Goal: Task Accomplishment & Management: Manage account settings

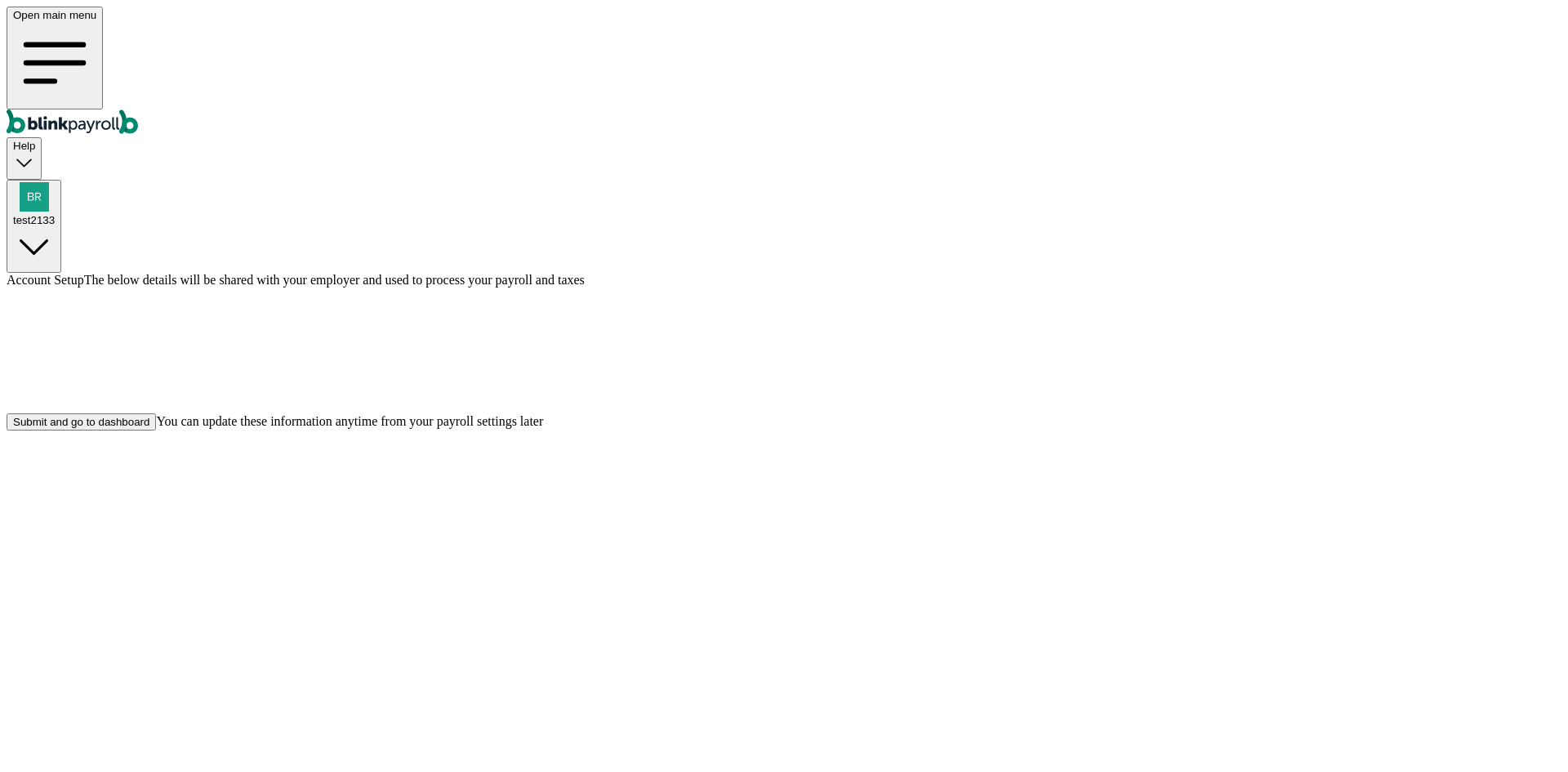
click at [1312, 413] on div at bounding box center [784, 350] width 1555 height 126
click at [150, 428] on div "Submit and go to dashboard" at bounding box center [81, 421] width 137 height 12
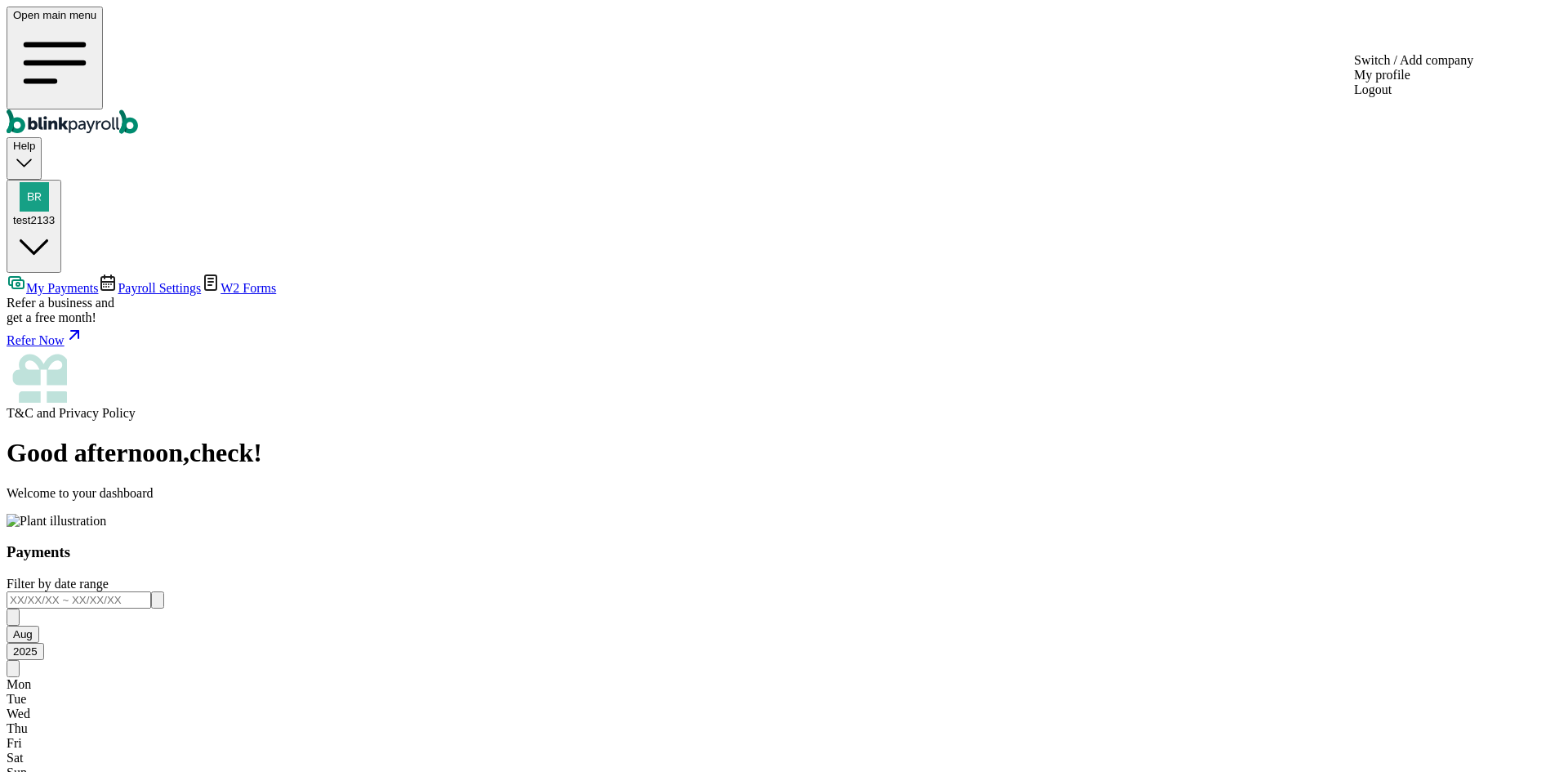
click at [54, 182] on div "test2133" at bounding box center [33, 204] width 42 height 44
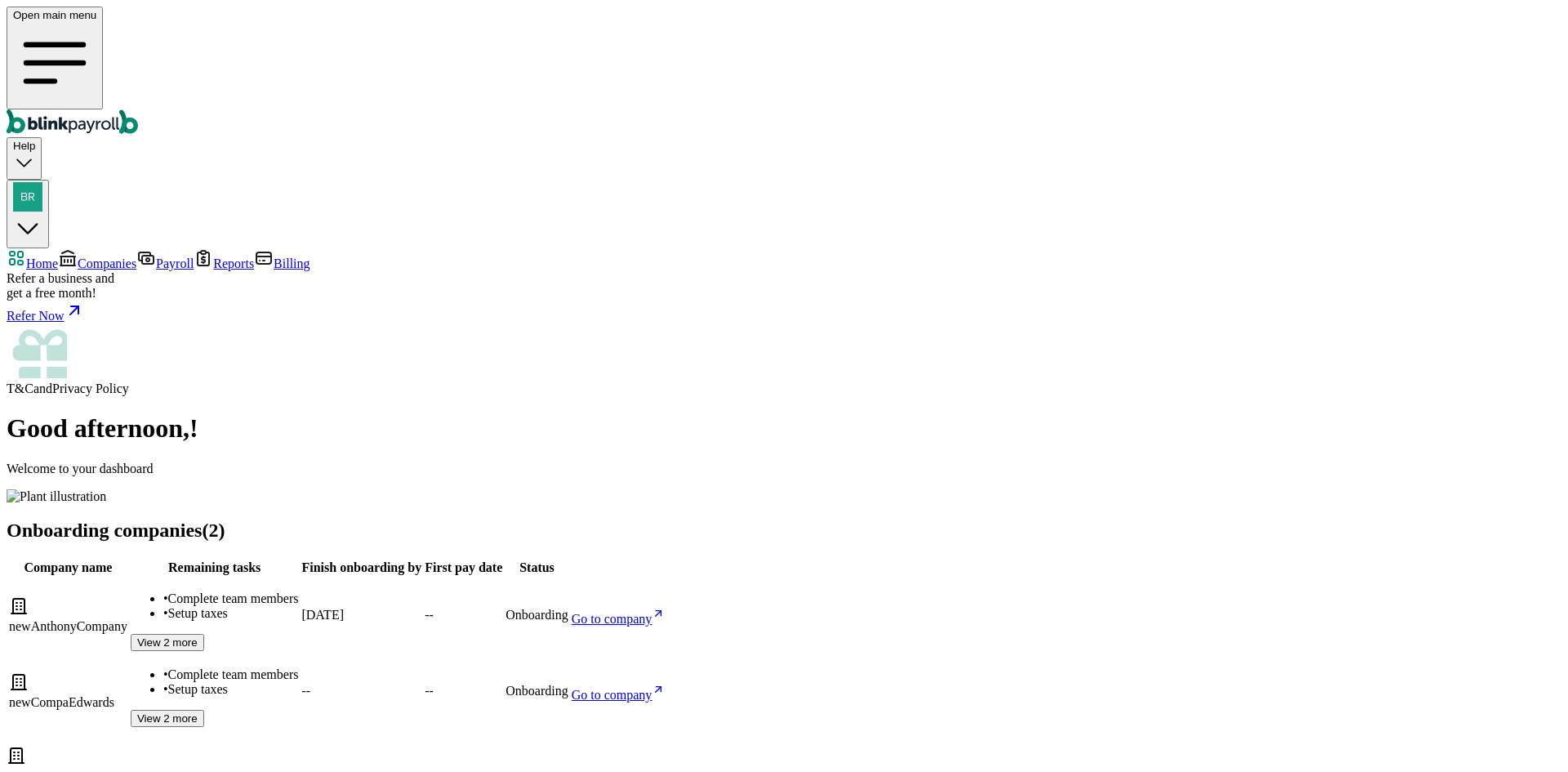
click at [42, 182] on img "button" at bounding box center [28, 197] width 30 height 30
click at [137, 257] on span "Companies" at bounding box center [107, 263] width 59 height 14
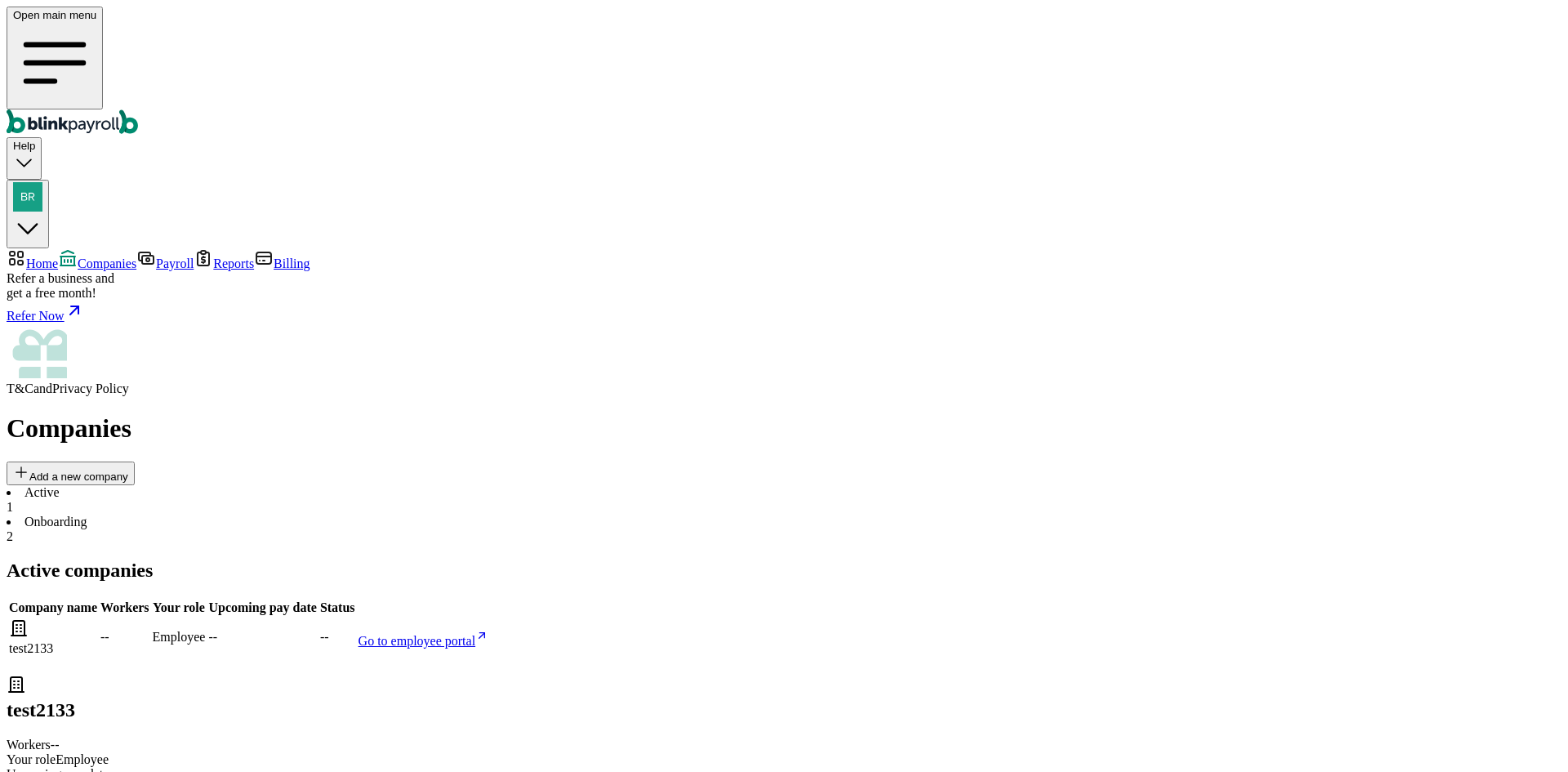
click at [403, 413] on main "Companies Add a new company Active 1 Onboarding 2 Active companies Company name…" at bounding box center [784, 627] width 1555 height 429
click at [390, 514] on li "Onboarding 2" at bounding box center [784, 529] width 1555 height 30
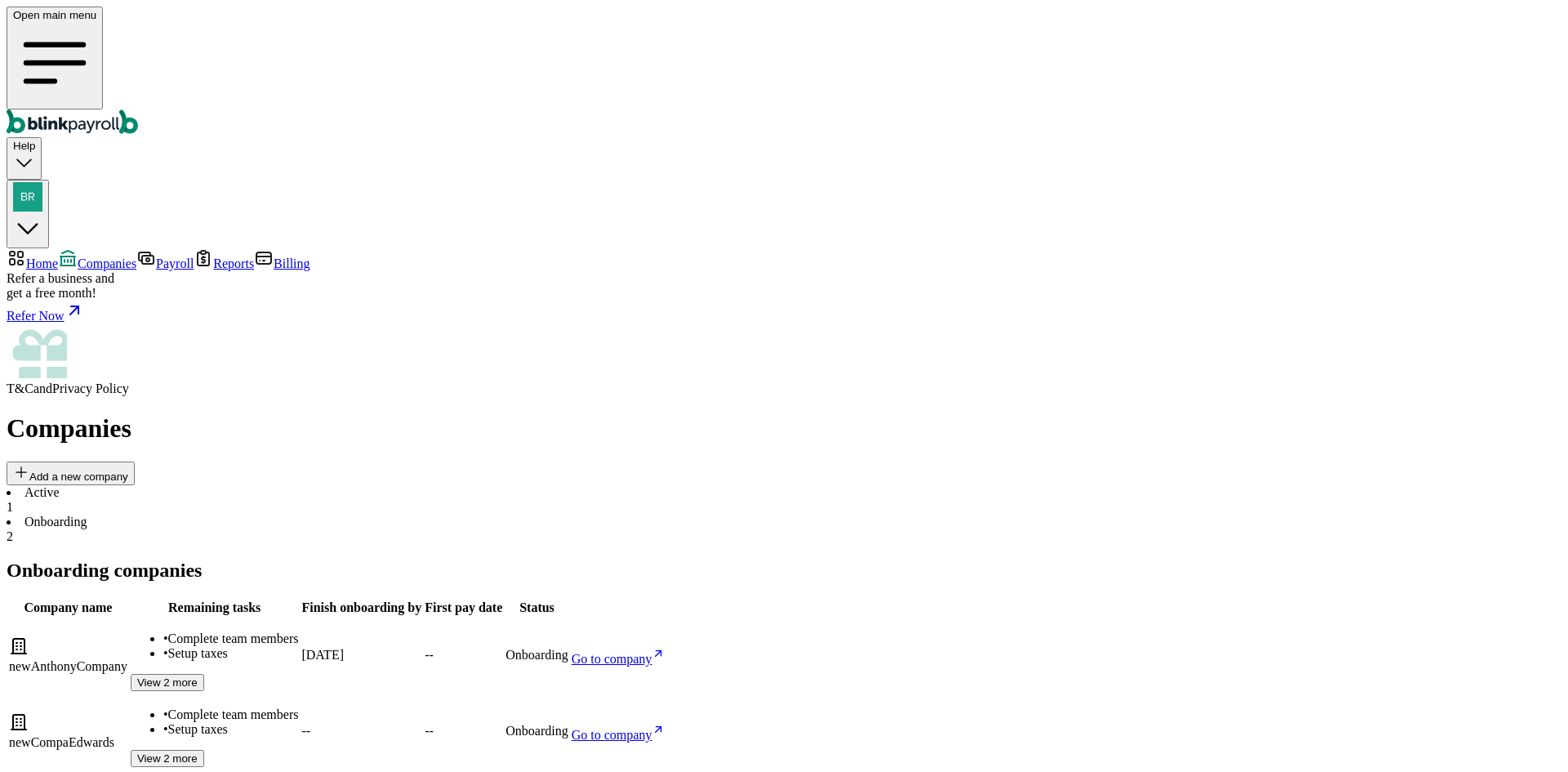
click at [267, 485] on li "Active 1" at bounding box center [784, 500] width 1555 height 30
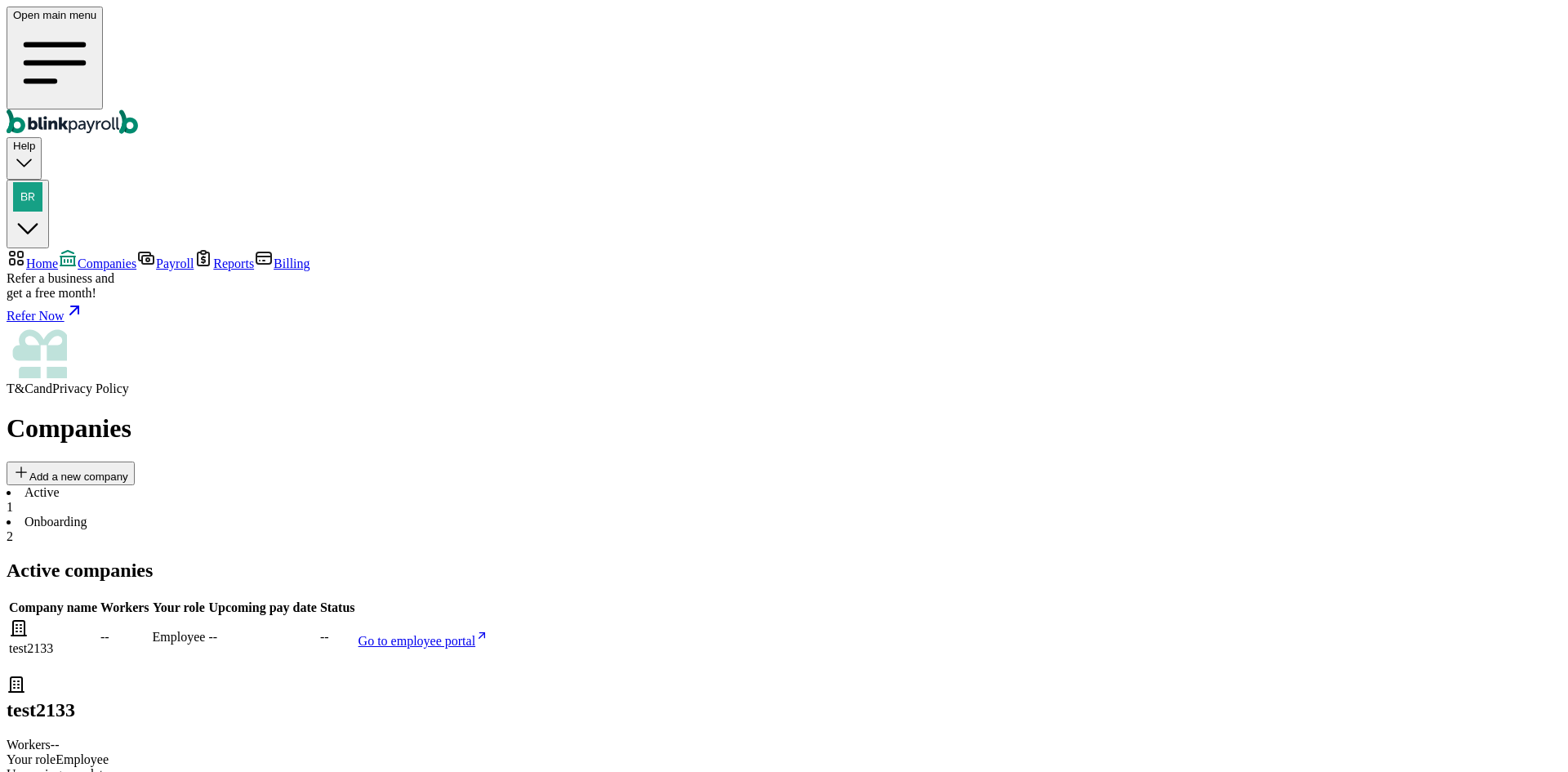
click at [476, 633] on span "Go to employee portal" at bounding box center [416, 640] width 117 height 14
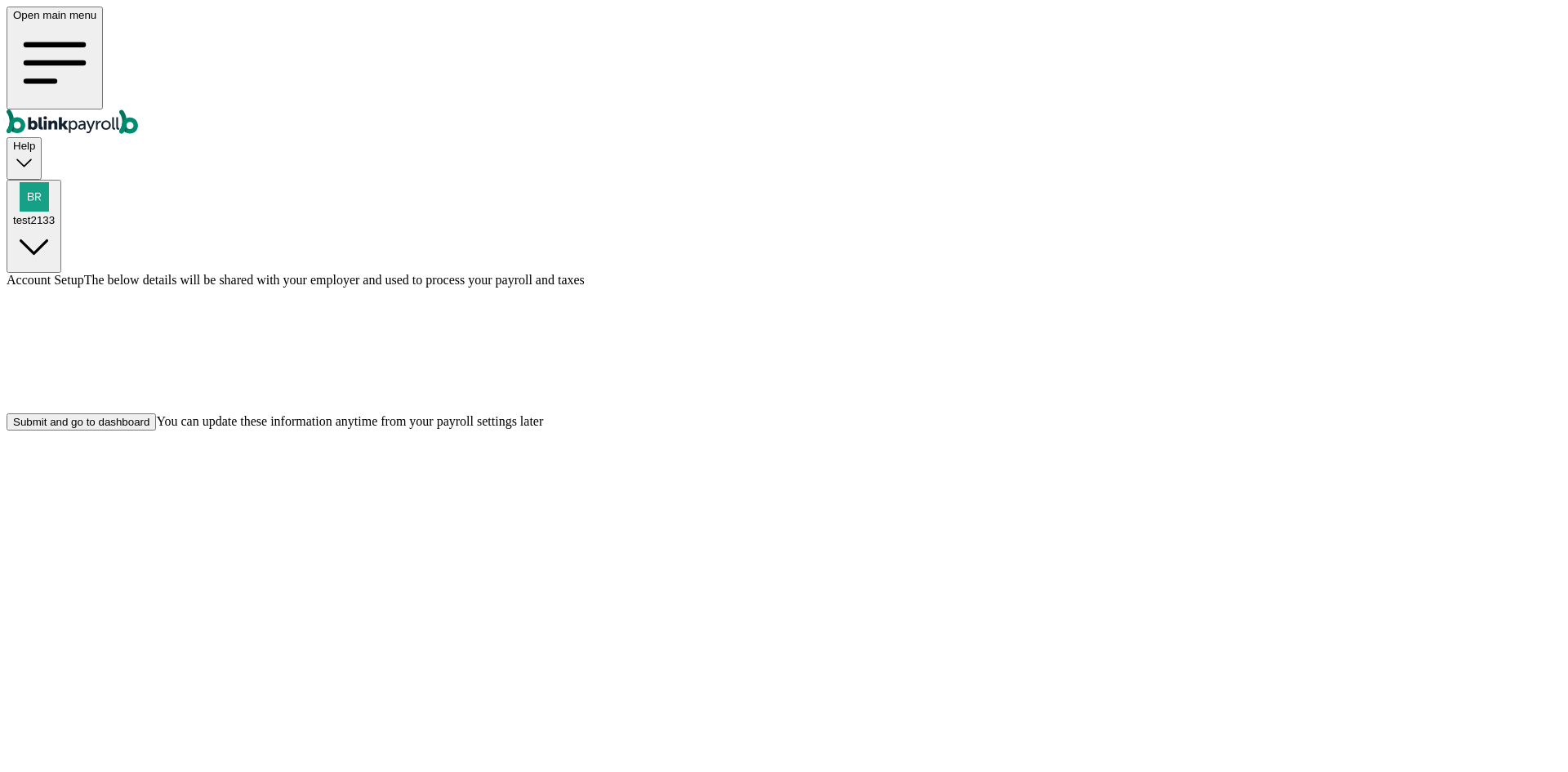
click at [150, 428] on div "Submit and go to dashboard" at bounding box center [81, 421] width 137 height 12
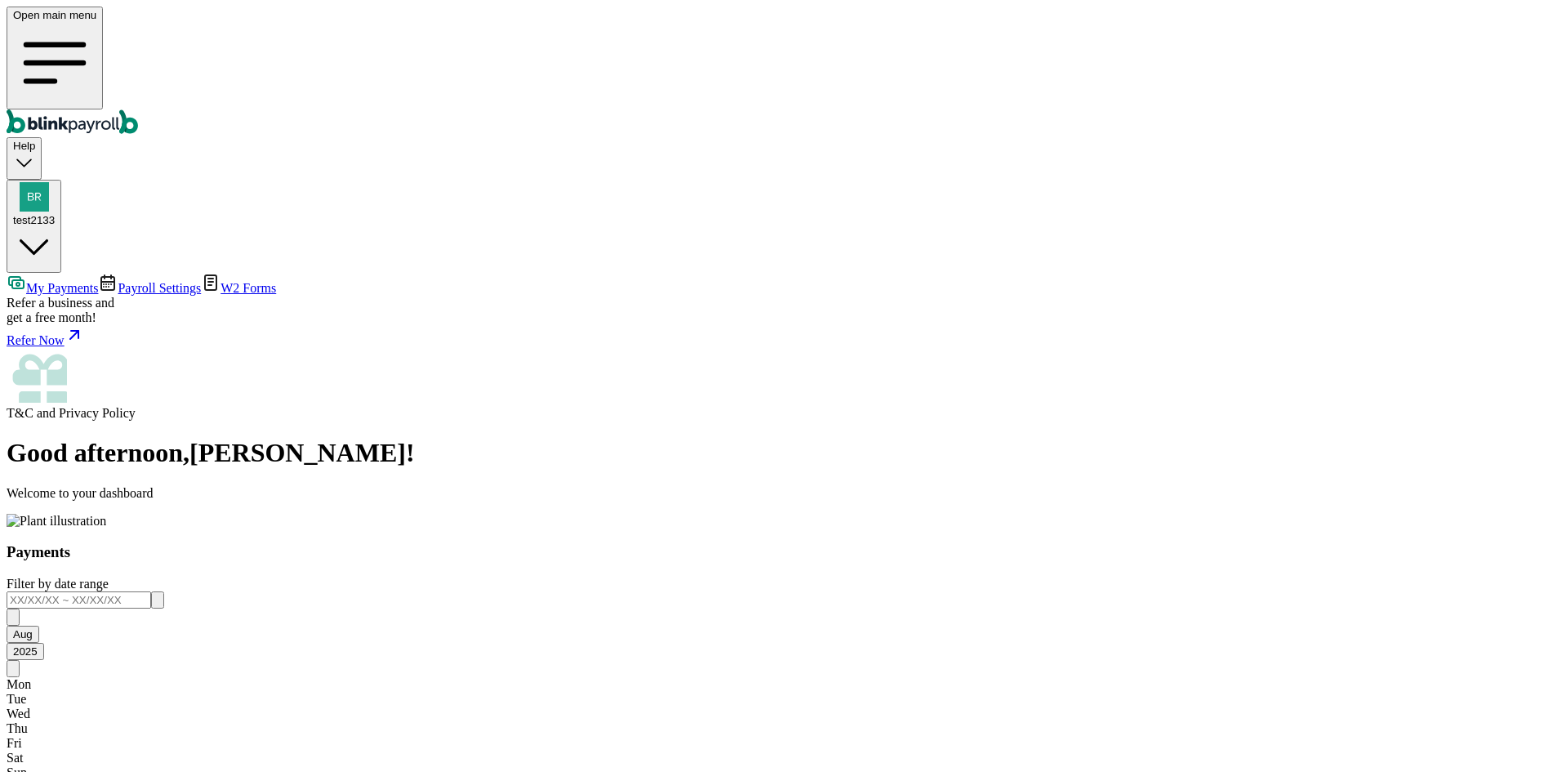
click at [118, 281] on span "Payroll Settings" at bounding box center [159, 287] width 83 height 14
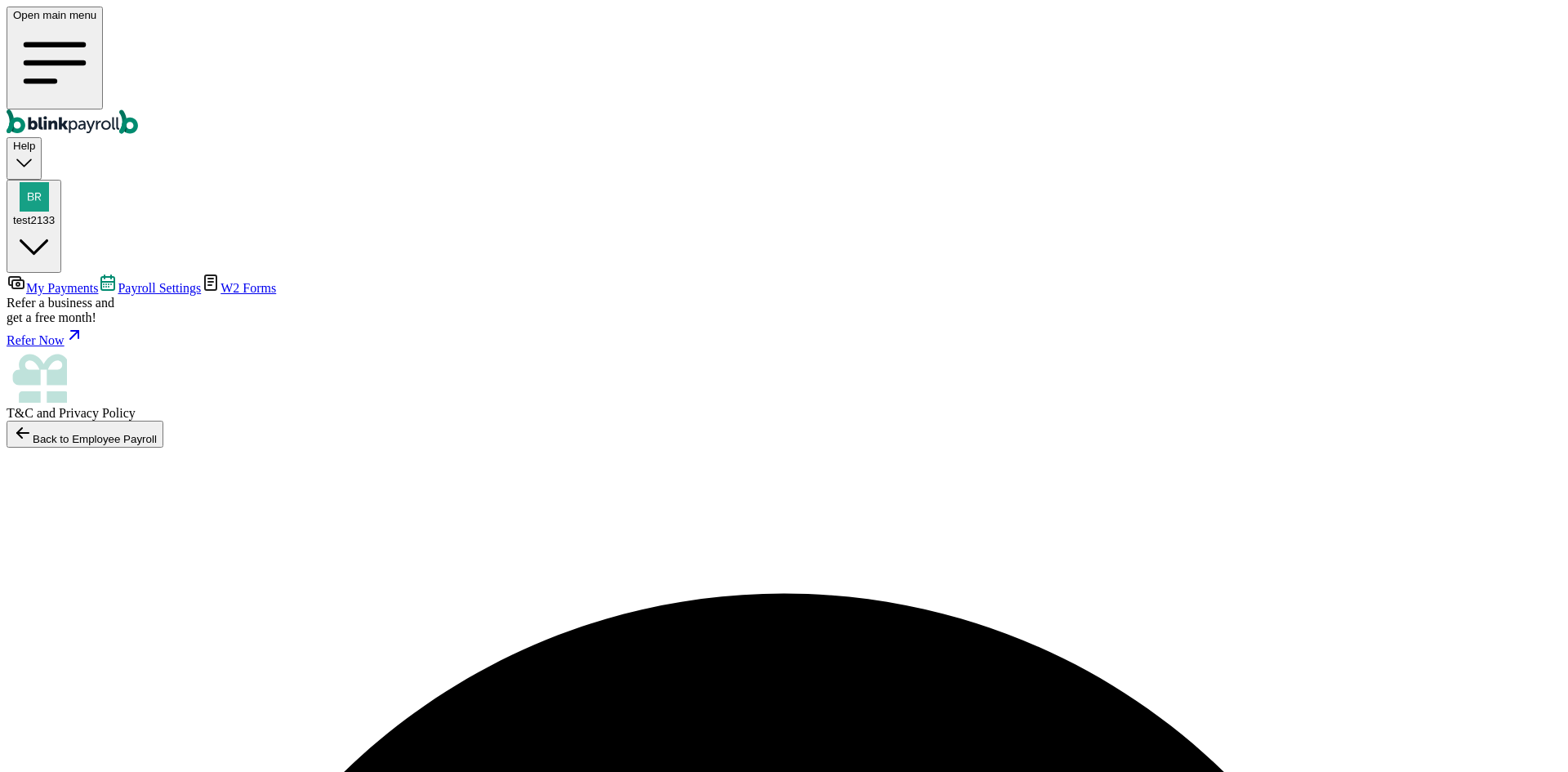
click at [1516, 49] on div "Open main menu Help test2133" at bounding box center [784, 139] width 1555 height 266
click at [54, 214] on div "test2133" at bounding box center [33, 220] width 42 height 12
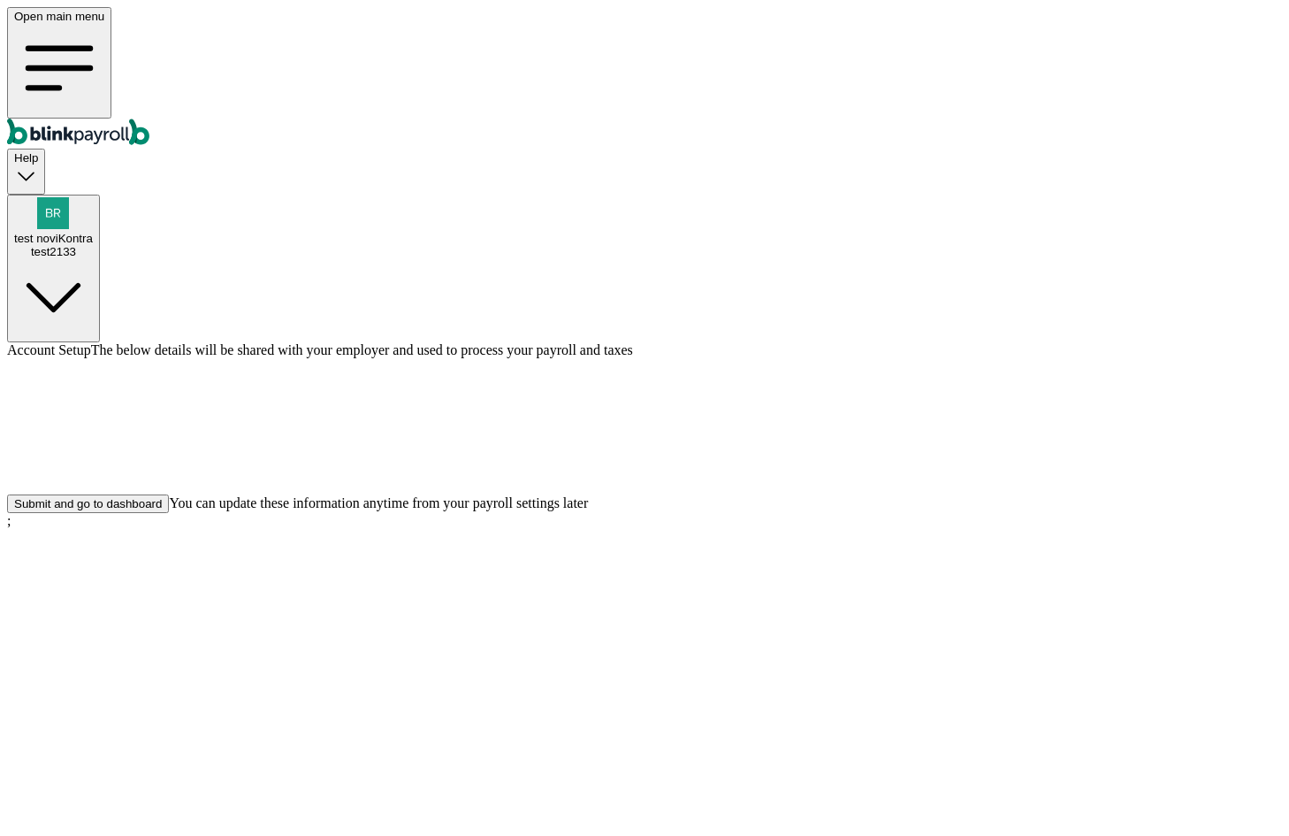
click at [162, 510] on div "Submit and go to dashboard" at bounding box center [88, 503] width 148 height 13
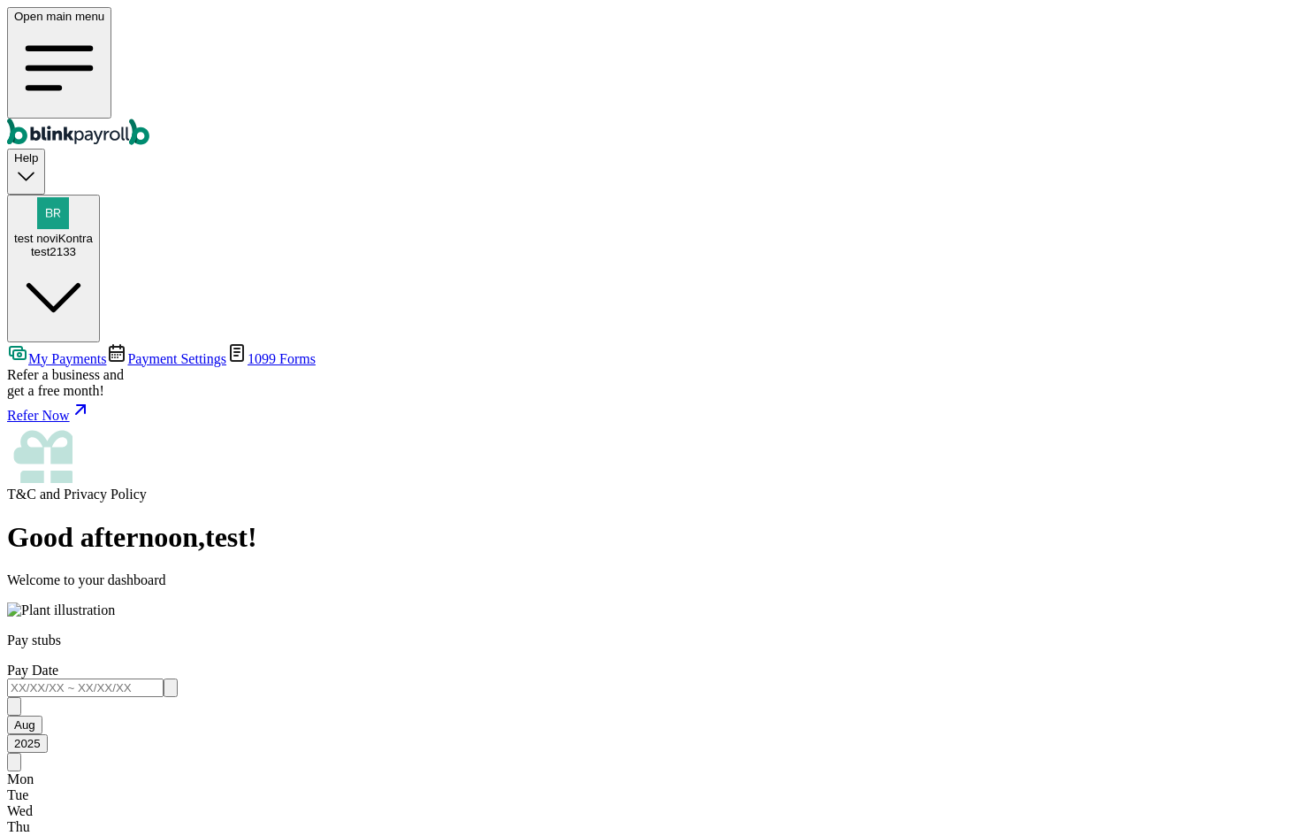
click at [141, 351] on link "Payment Settings" at bounding box center [166, 358] width 120 height 15
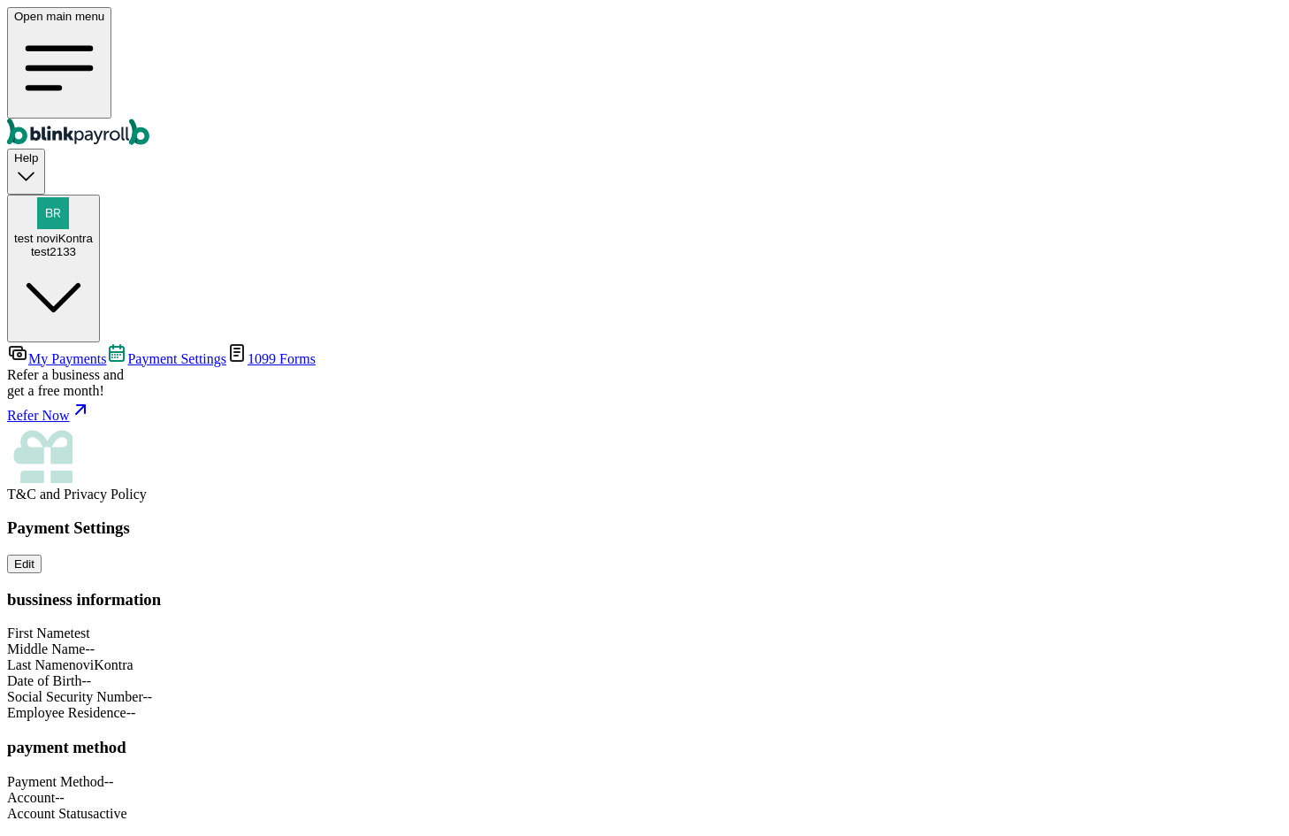
click at [792, 518] on div "Payment Settings Edit" at bounding box center [644, 545] width 1275 height 55
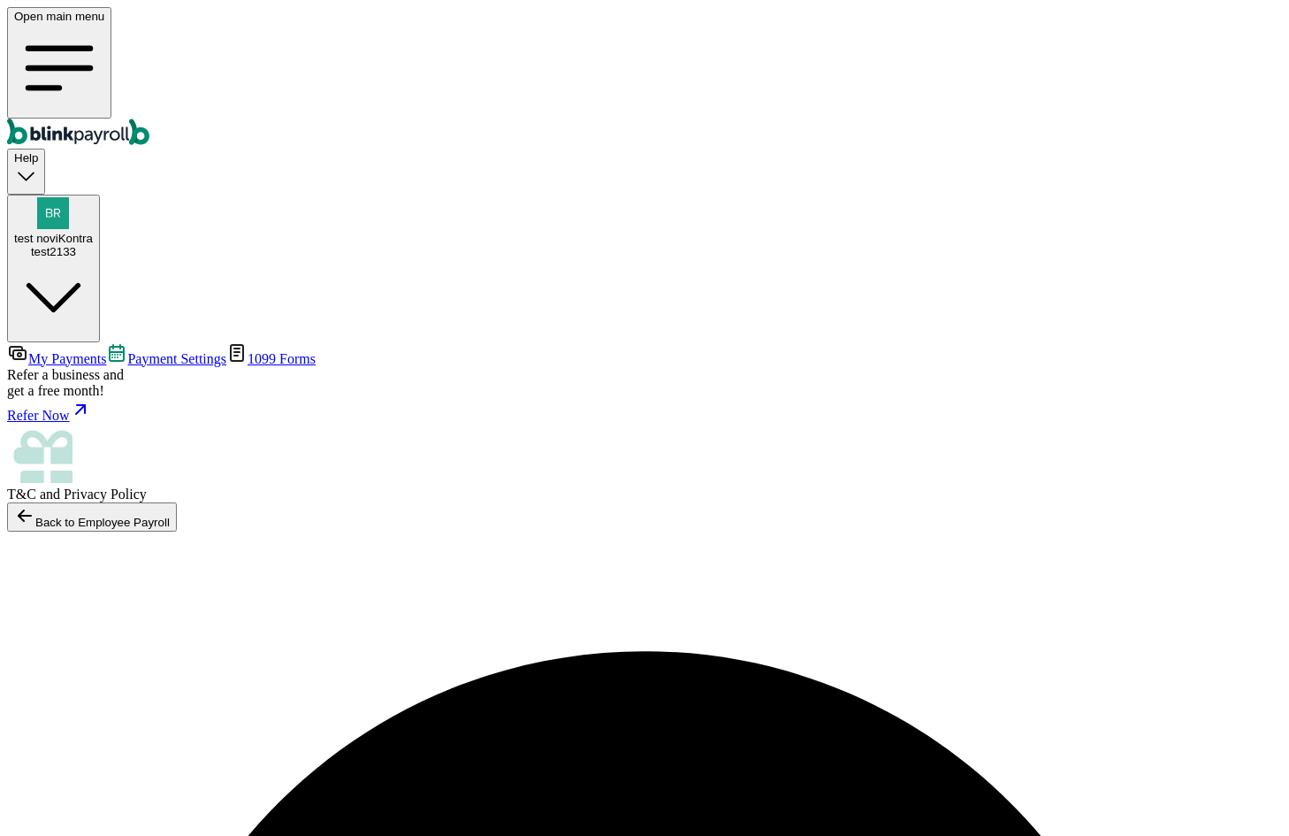
click at [137, 351] on link "Payment Settings" at bounding box center [166, 358] width 120 height 15
click at [106, 351] on span "My Payments" at bounding box center [67, 358] width 78 height 15
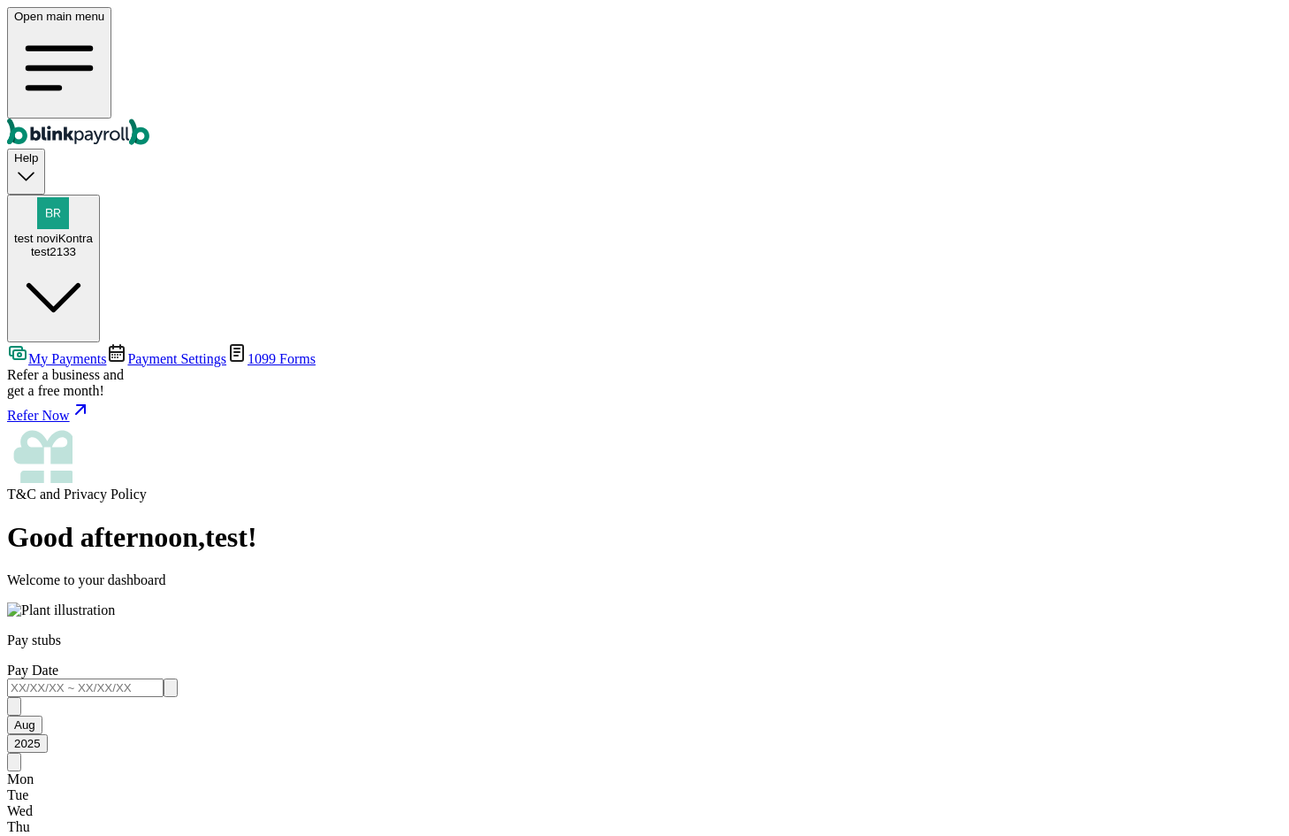
click at [93, 232] on div "test noviKontra test2133" at bounding box center [53, 245] width 79 height 27
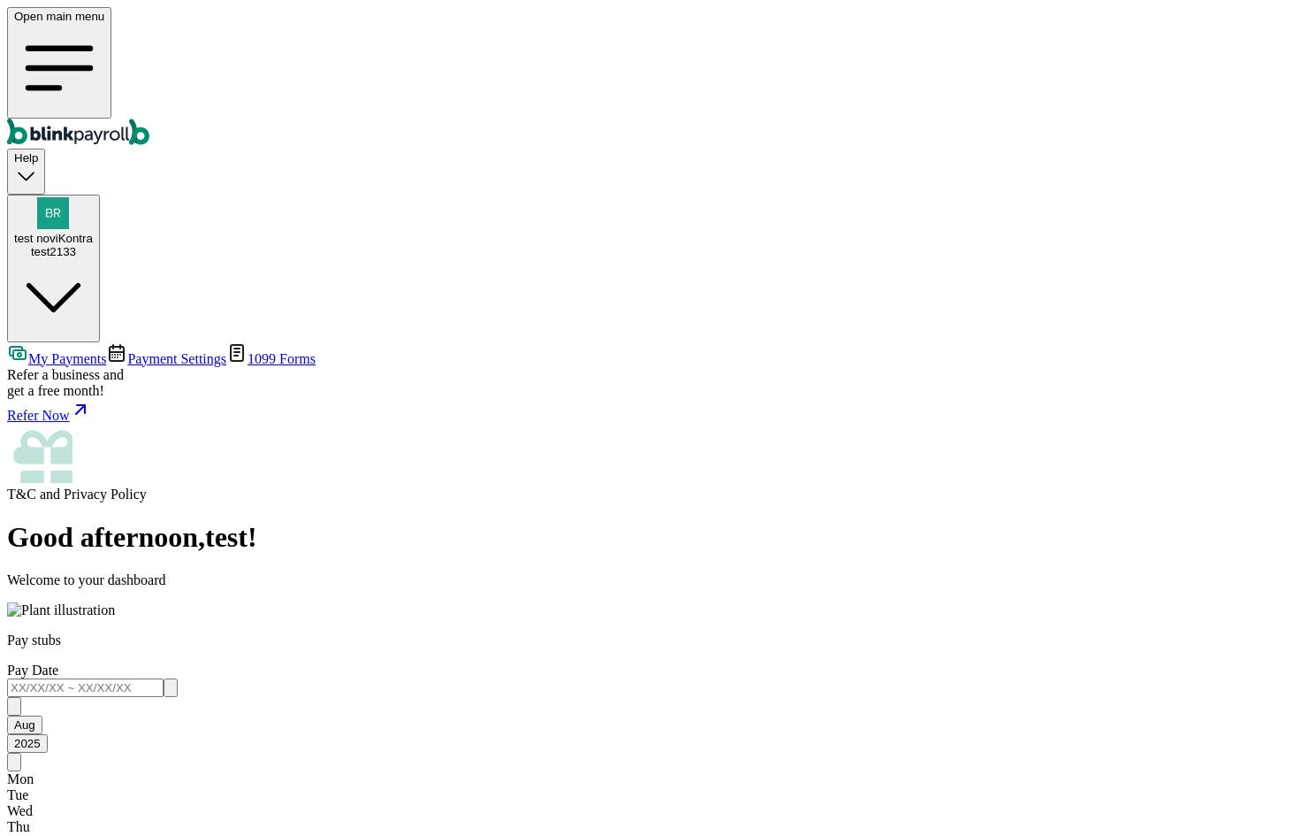
copy span "branko+testnovikontrak@blinkpayroll.com"
click at [93, 245] on div "test2133" at bounding box center [53, 251] width 79 height 13
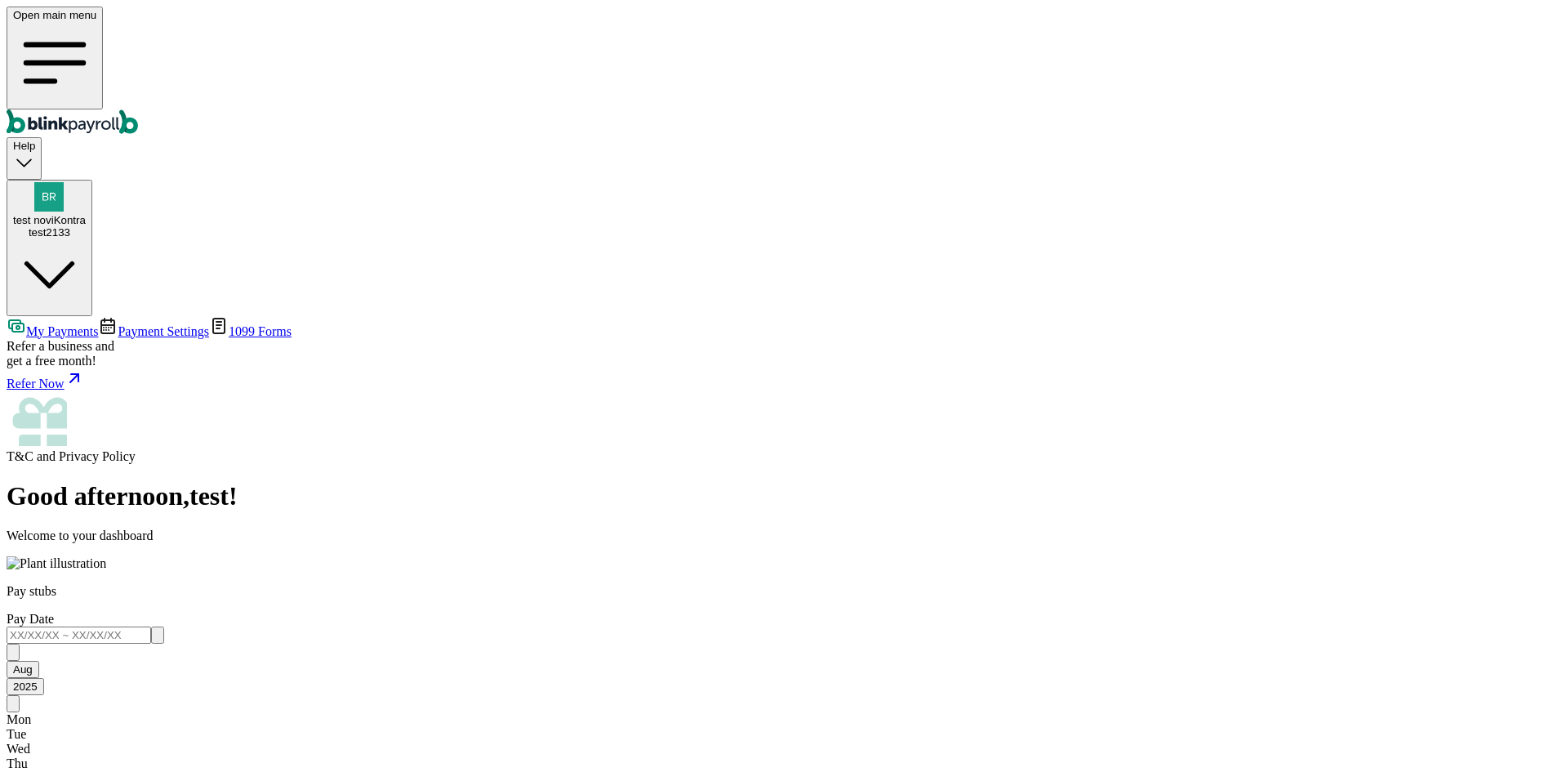
click at [229, 324] on span "1099 Forms" at bounding box center [260, 331] width 63 height 14
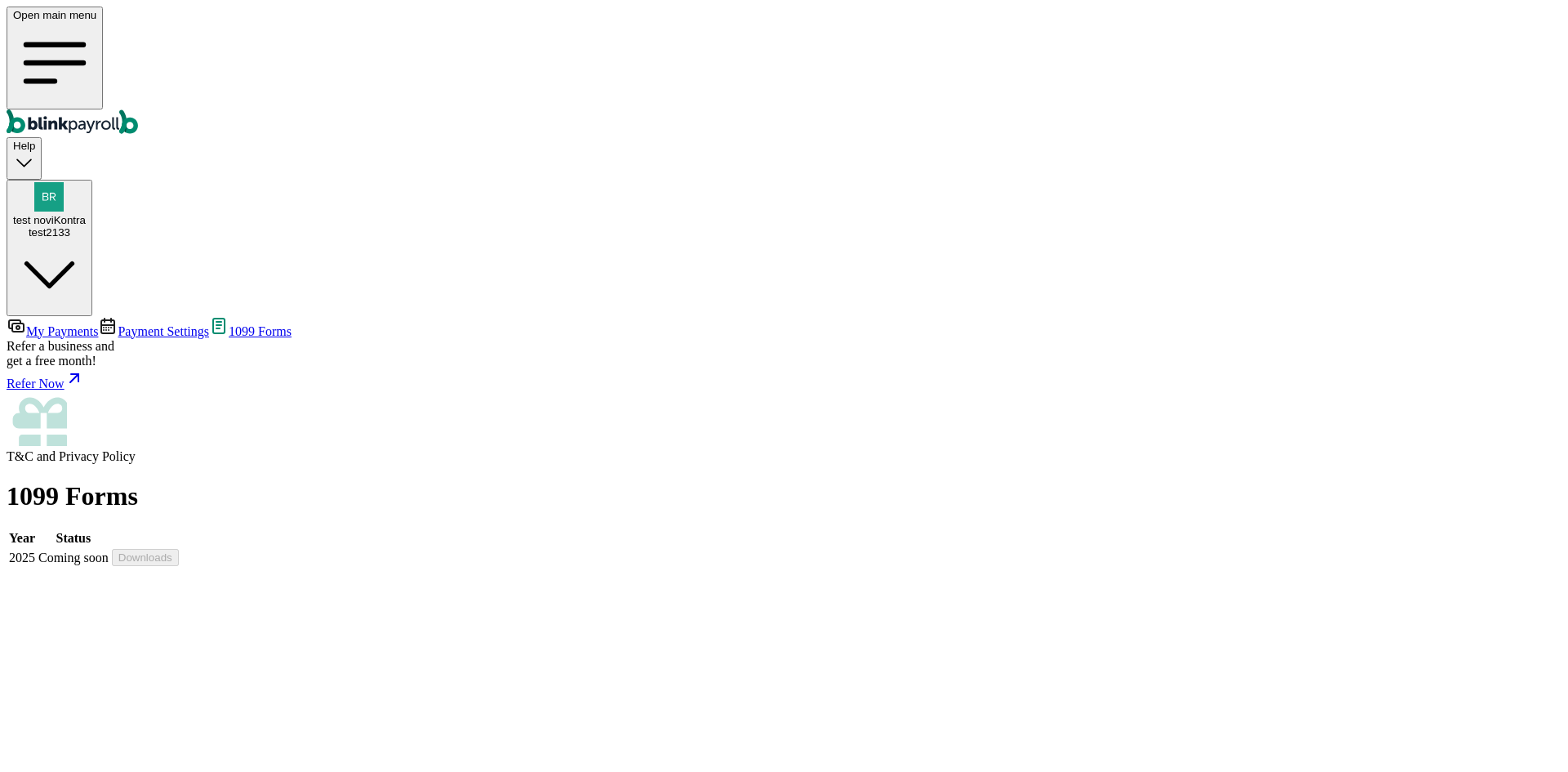
click at [122, 324] on span "Payment Settings" at bounding box center [163, 331] width 91 height 14
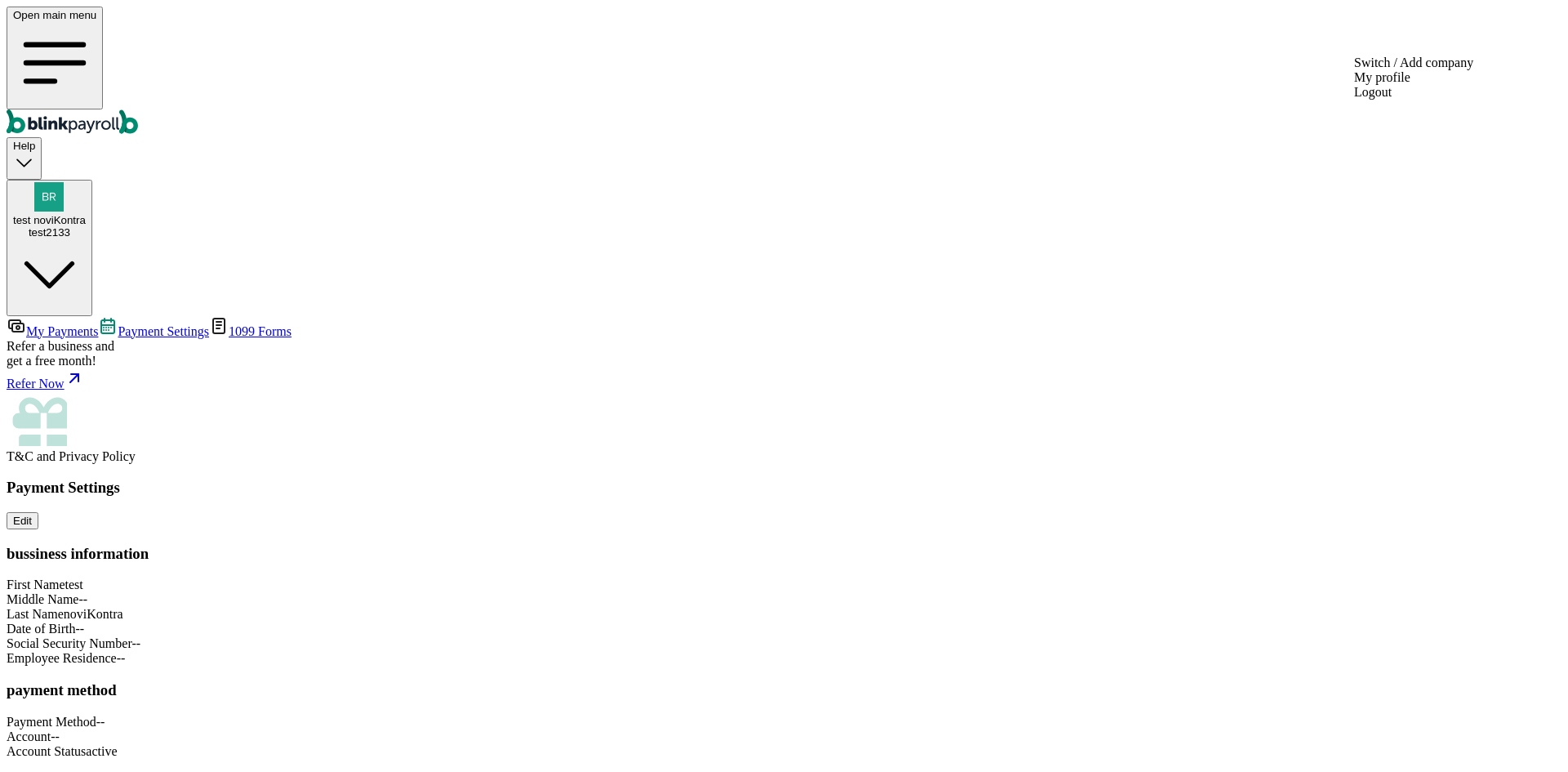
click at [86, 226] on div "test2133" at bounding box center [49, 232] width 73 height 12
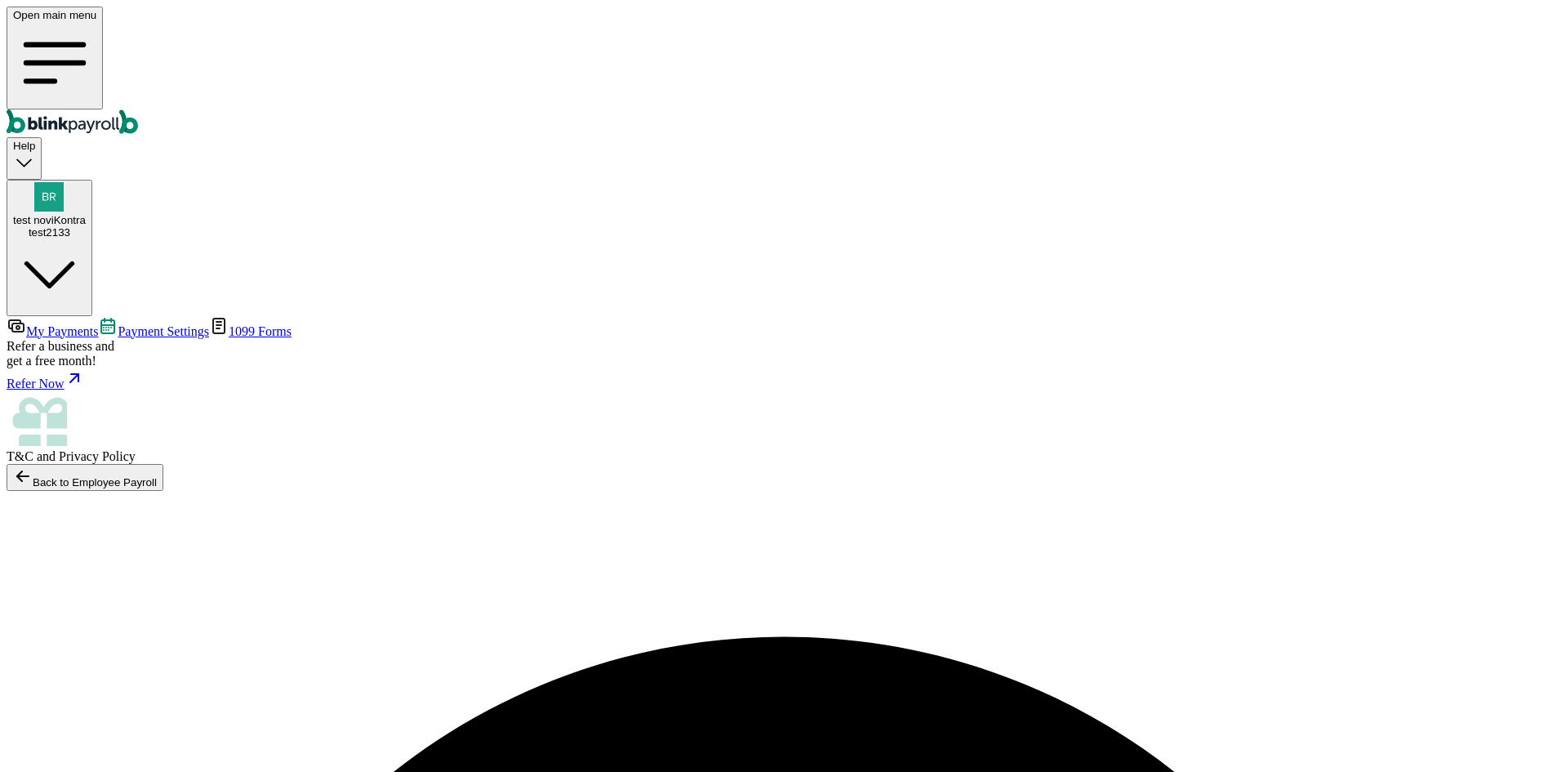
click at [98, 324] on span "My Payments" at bounding box center [62, 331] width 72 height 14
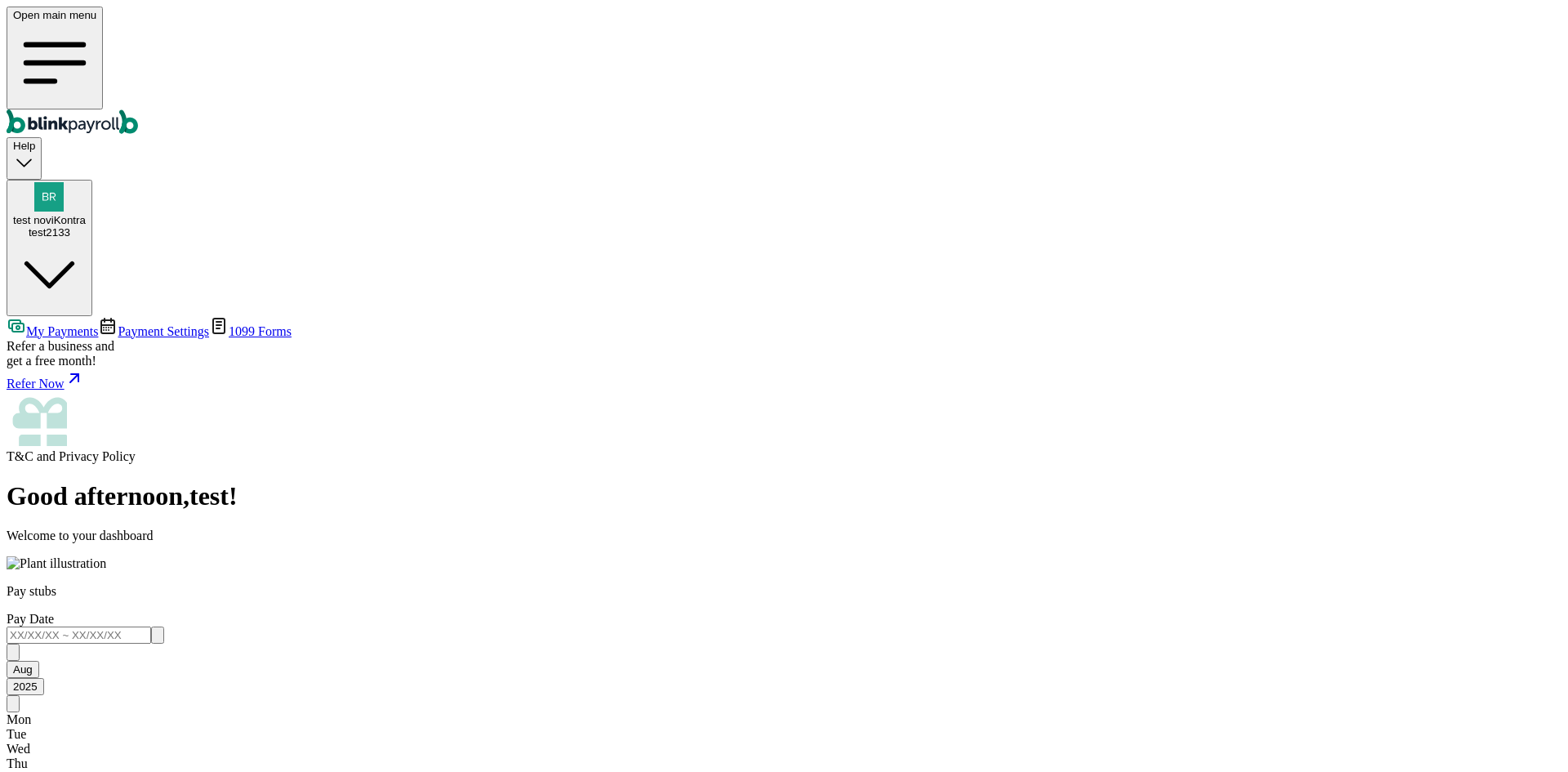
click at [143, 324] on span "Payment Settings" at bounding box center [163, 331] width 91 height 14
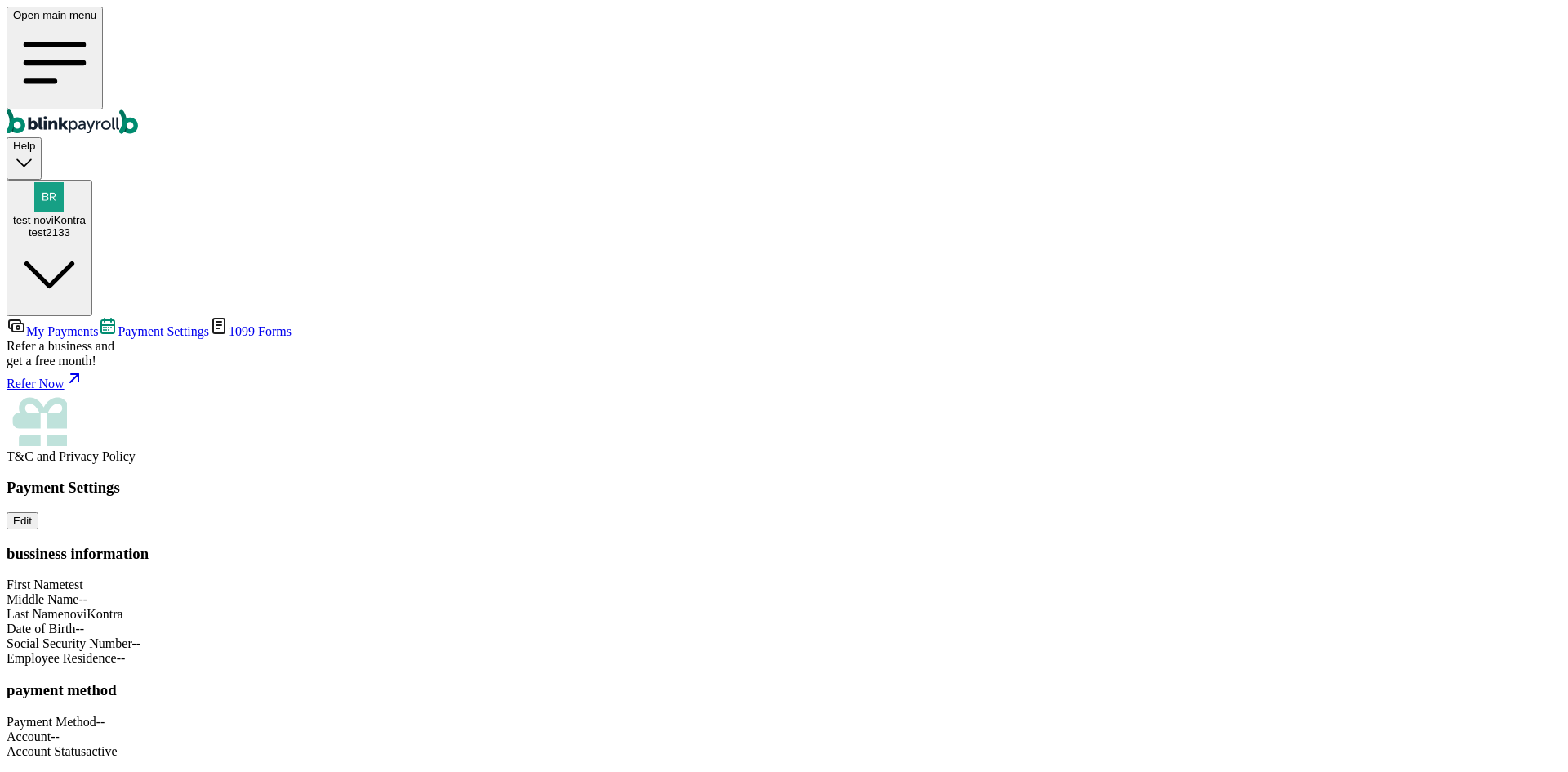
click at [229, 324] on span "1099 Forms" at bounding box center [260, 331] width 63 height 14
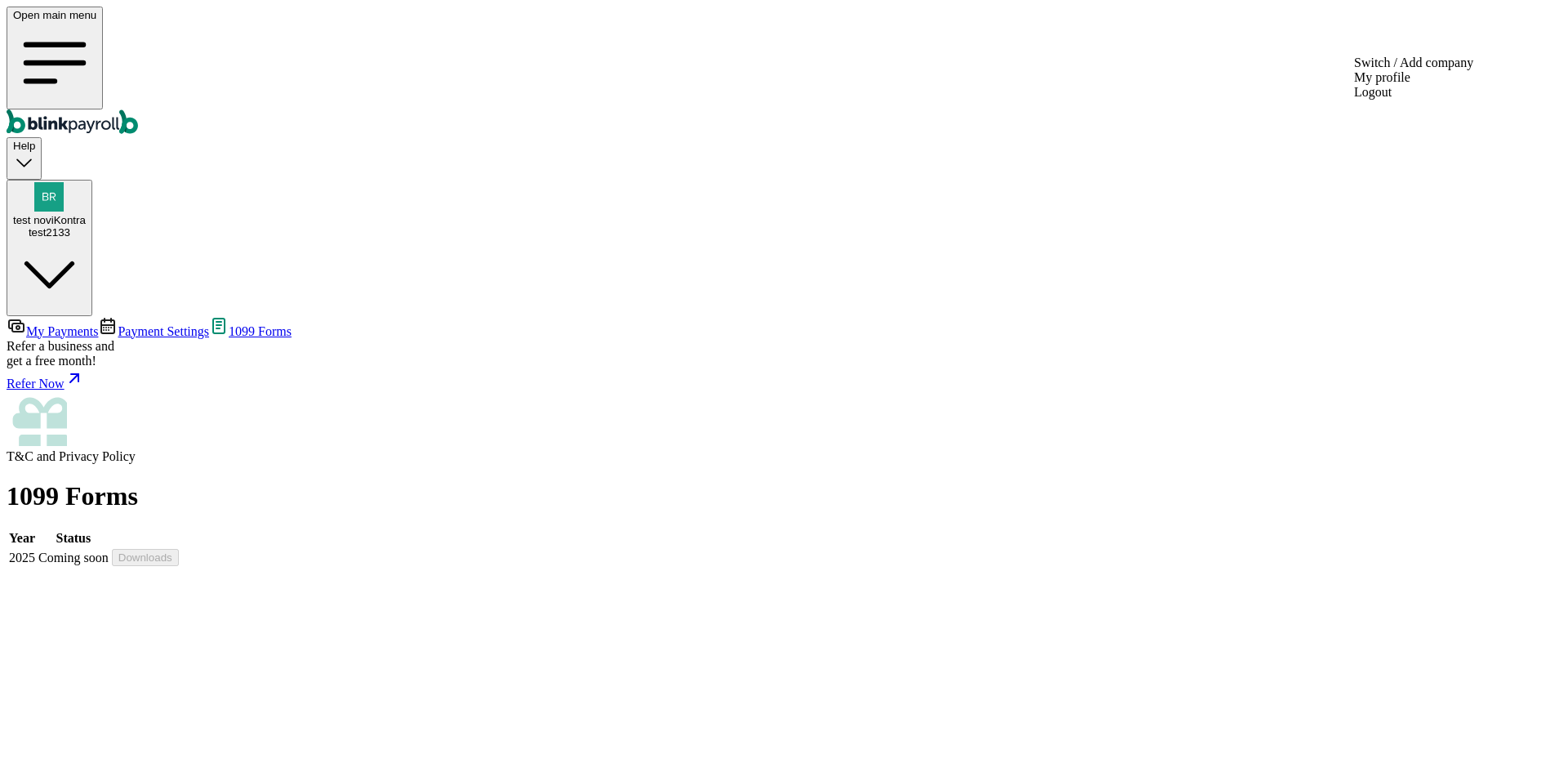
click at [86, 214] on span "test noviKontra" at bounding box center [49, 220] width 73 height 12
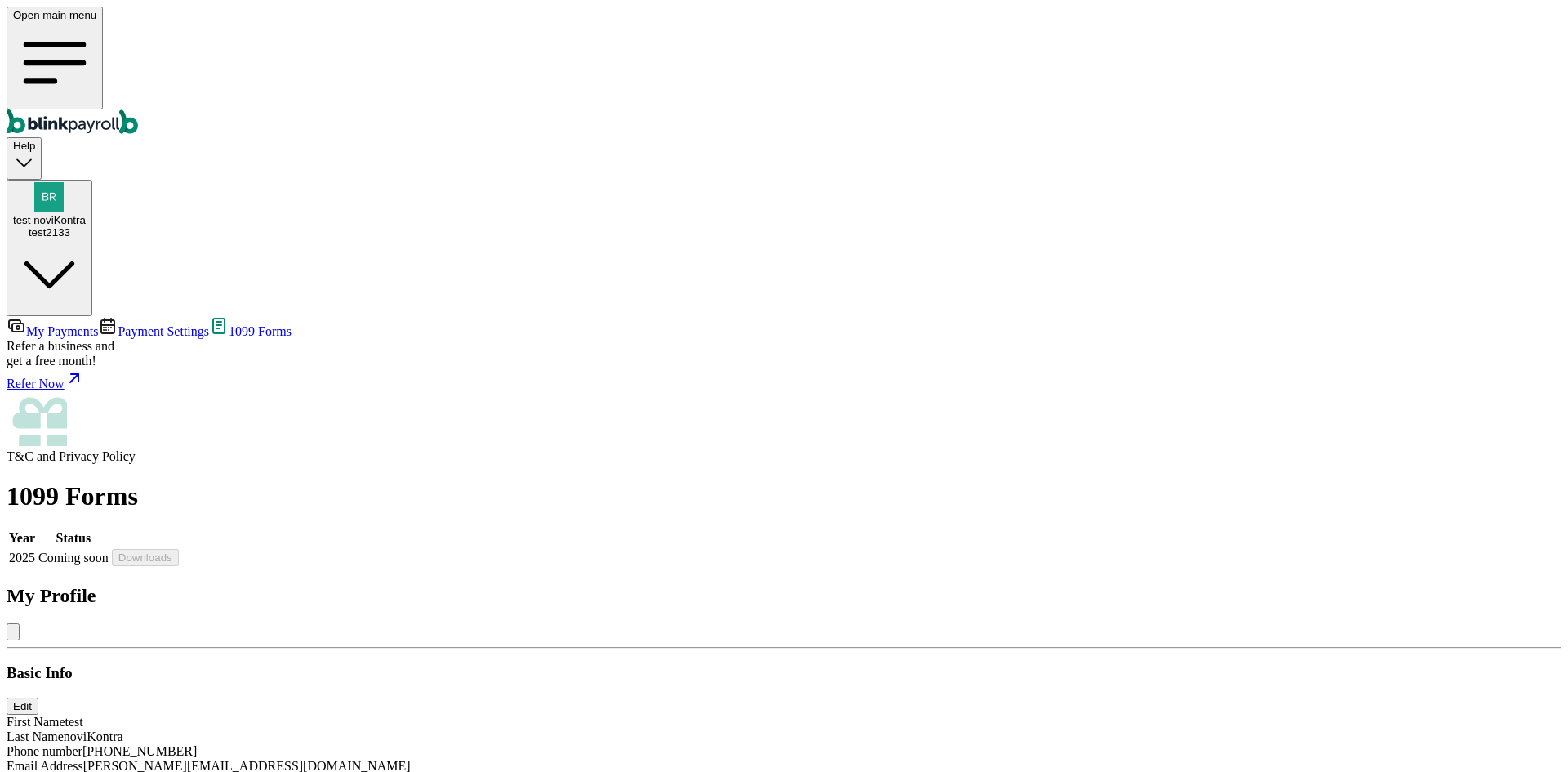
click at [411, 759] on span "branko+testnovikontrak@blinkpayroll.com" at bounding box center [247, 766] width 328 height 14
click at [39, 697] on button "Edit" at bounding box center [22, 706] width 31 height 18
click at [411, 759] on span "branko+testnovikontrak@blinkpayroll.com" at bounding box center [247, 766] width 328 height 14
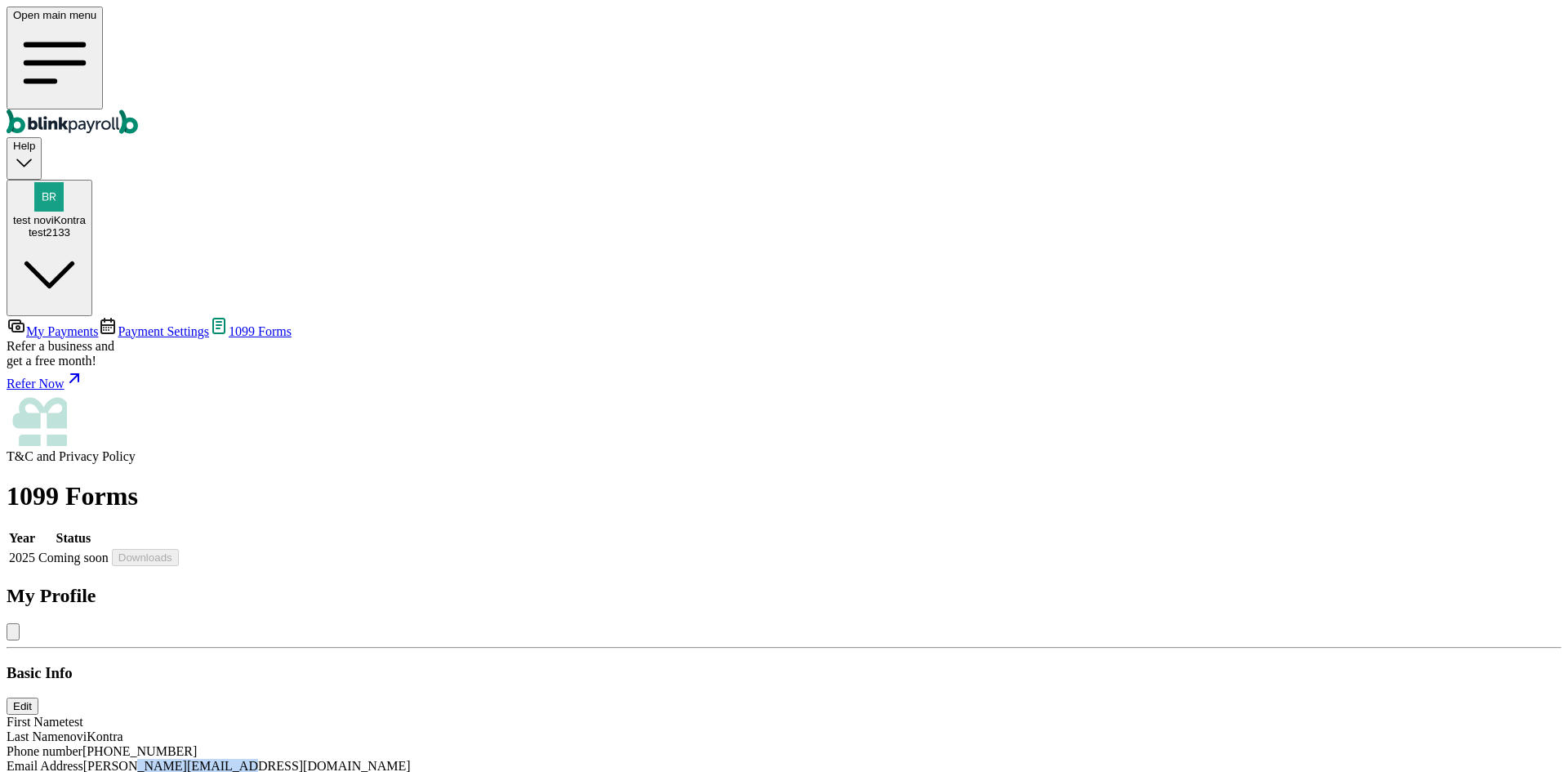
click at [411, 759] on span "branko+testnovikontrak@blinkpayroll.com" at bounding box center [247, 766] width 328 height 14
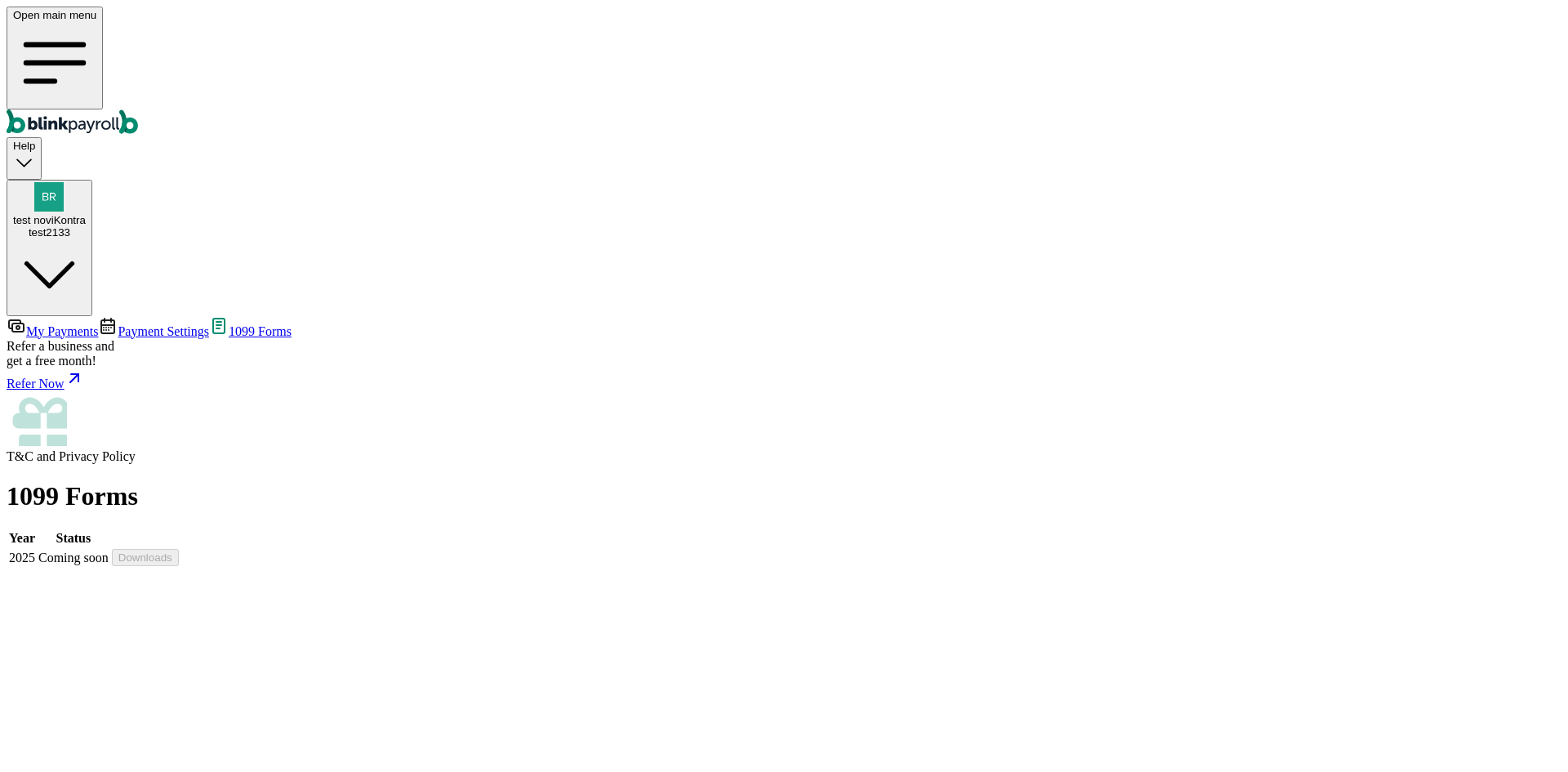
click at [98, 324] on link "My Payments" at bounding box center [52, 331] width 91 height 14
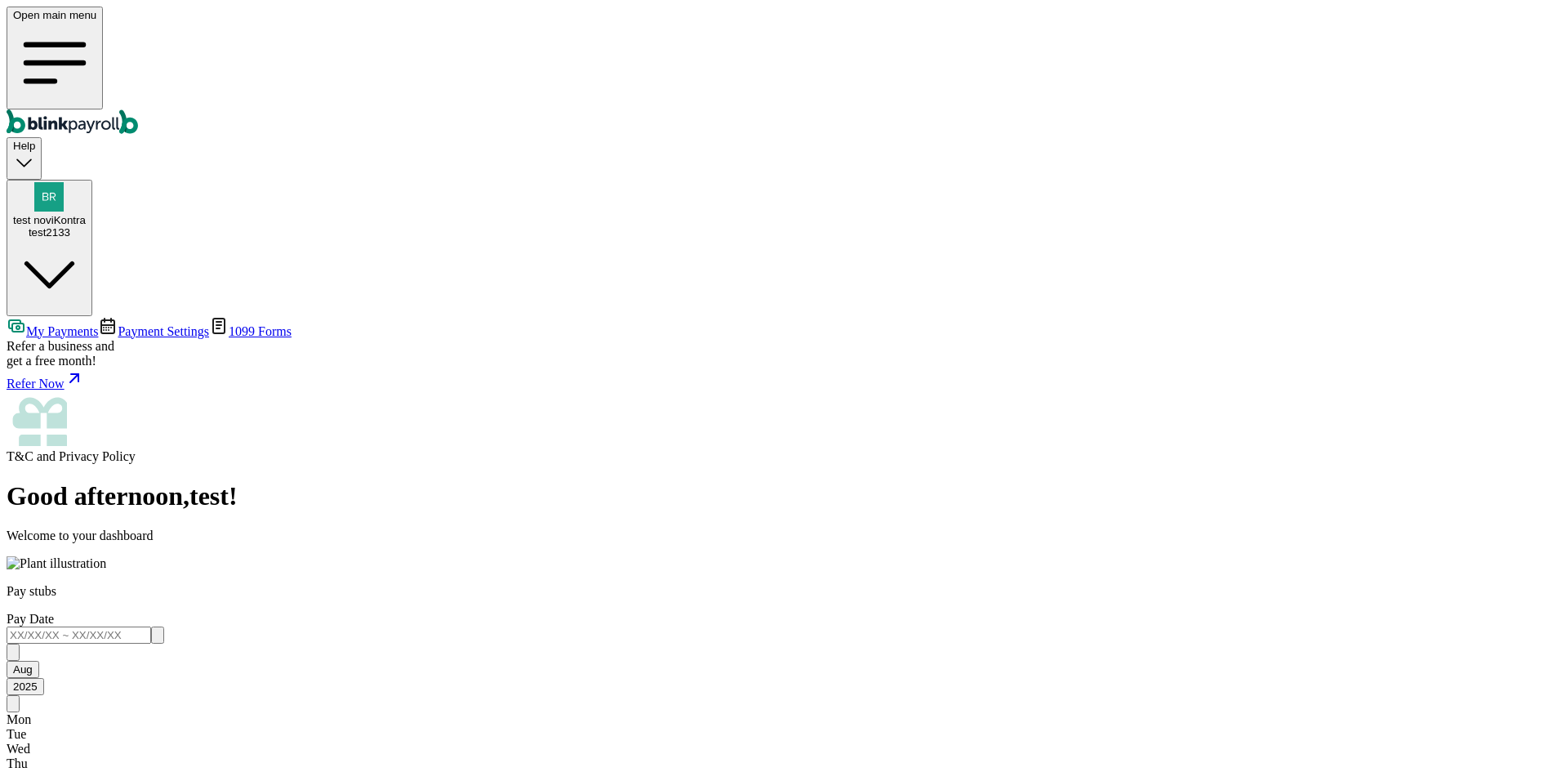
click at [124, 324] on span "Payment Settings" at bounding box center [163, 331] width 91 height 14
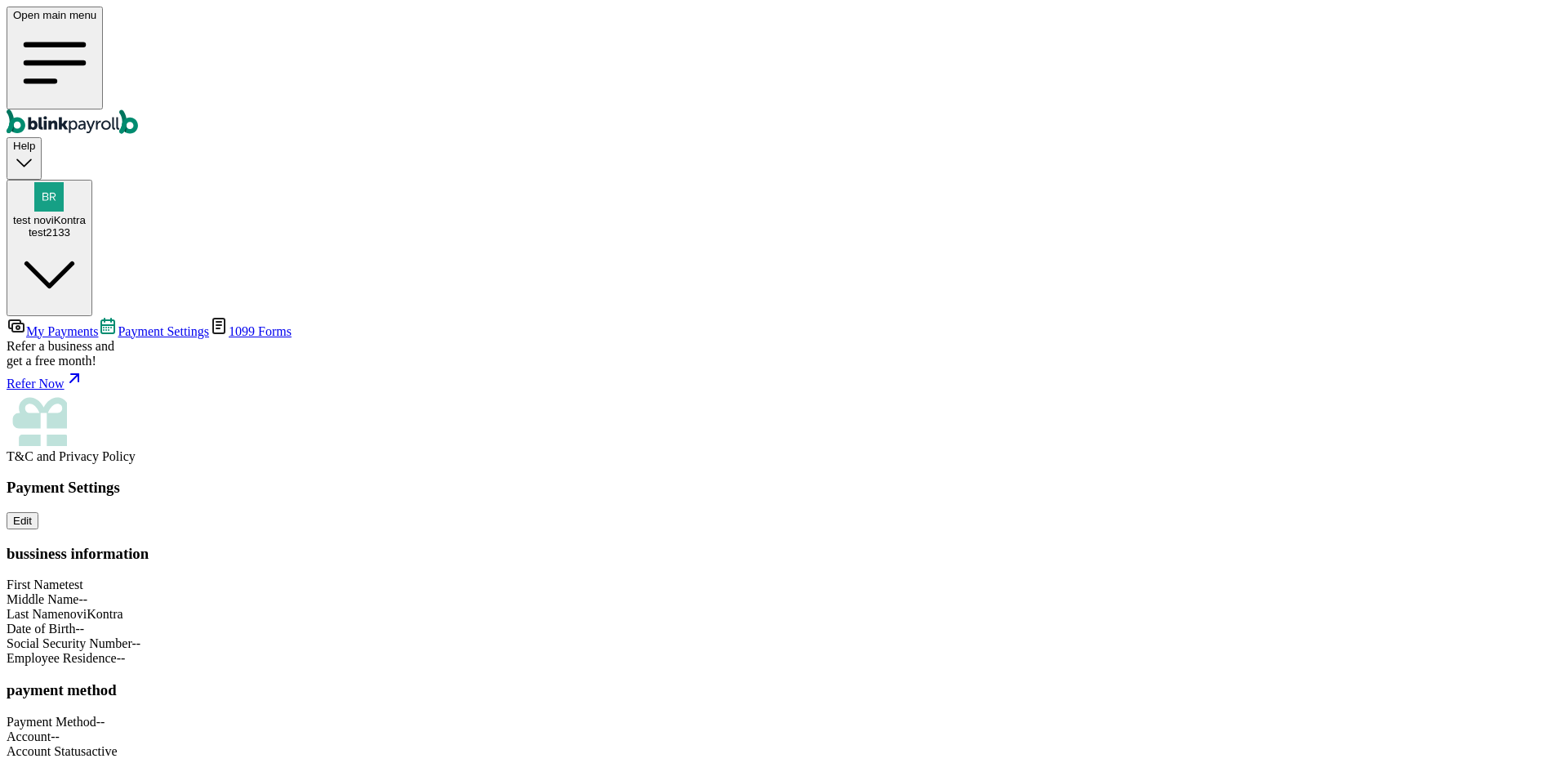
click at [86, 226] on div "test2133" at bounding box center [49, 232] width 73 height 12
click at [787, 478] on div "Payment Settings Edit bussiness information First Name test Middle Name -- Last…" at bounding box center [784, 657] width 1555 height 357
click at [35, 151] on icon "button" at bounding box center [24, 163] width 22 height 22
